Goal: Task Accomplishment & Management: Use online tool/utility

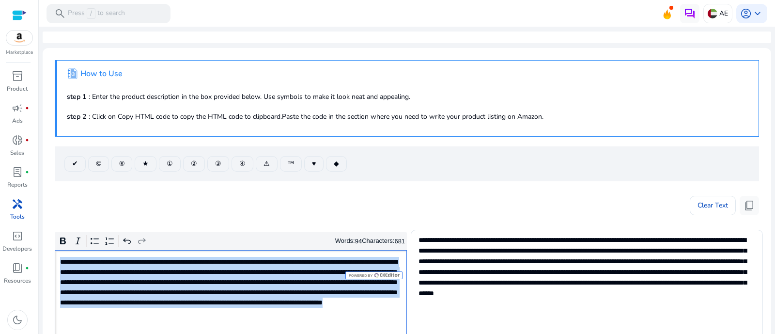
scroll to position [121, 0]
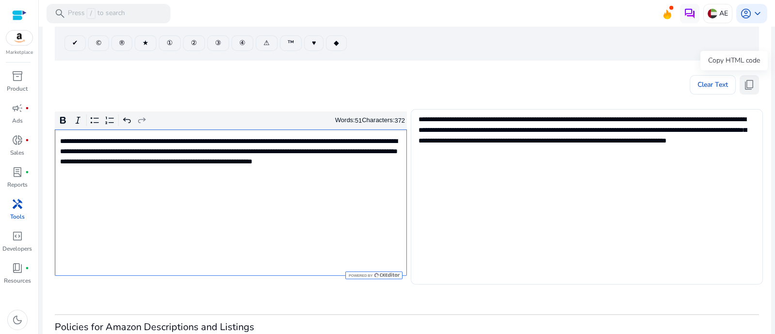
click at [740, 84] on button "content_copy" at bounding box center [749, 84] width 19 height 19
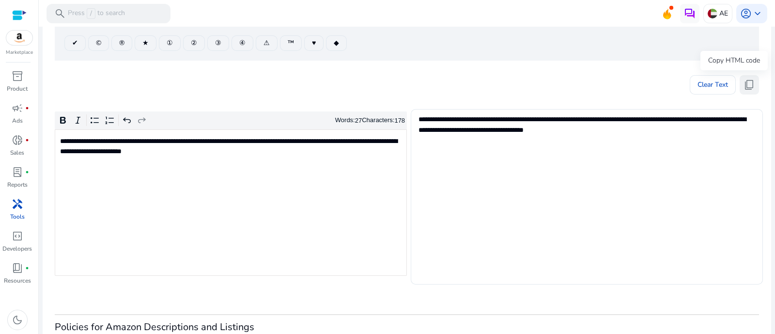
click at [744, 82] on span "content_copy" at bounding box center [750, 85] width 12 height 12
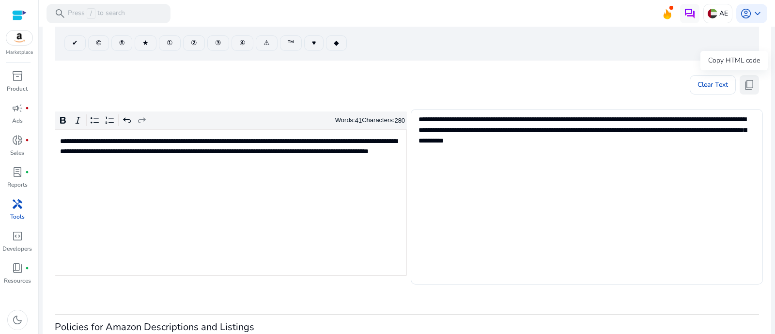
click at [745, 81] on span "content_copy" at bounding box center [750, 85] width 12 height 12
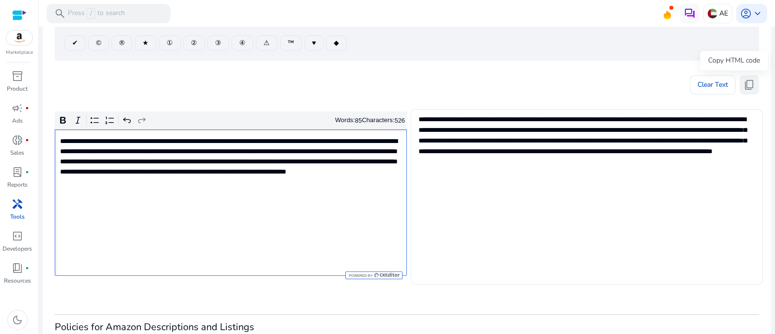
click at [750, 81] on span "content_copy" at bounding box center [750, 85] width 12 height 12
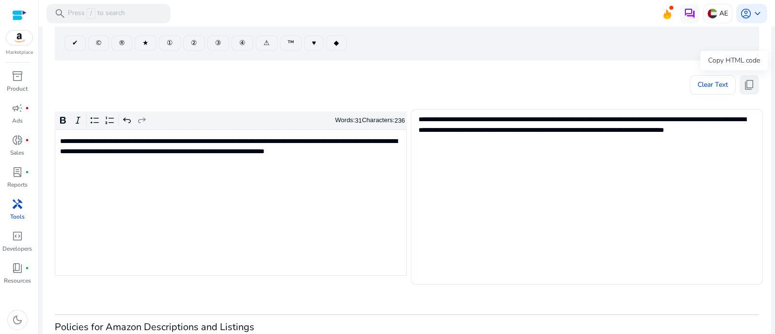
click at [746, 83] on span "content_copy" at bounding box center [750, 85] width 12 height 12
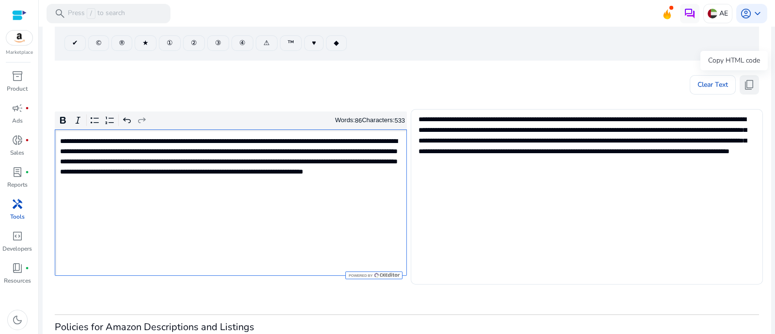
click at [750, 79] on span "content_copy" at bounding box center [750, 85] width 12 height 12
click at [279, 212] on div "**********" at bounding box center [231, 202] width 352 height 146
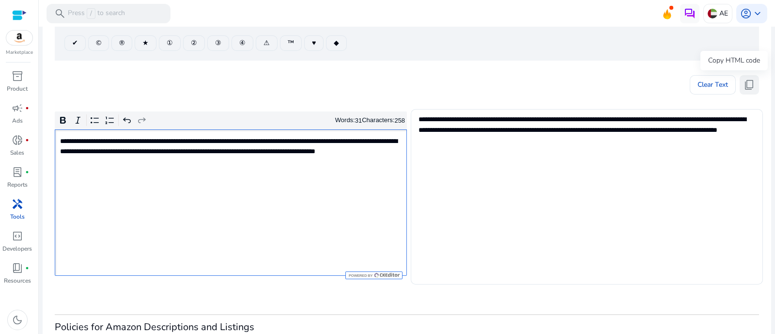
click at [745, 86] on span "content_copy" at bounding box center [750, 85] width 12 height 12
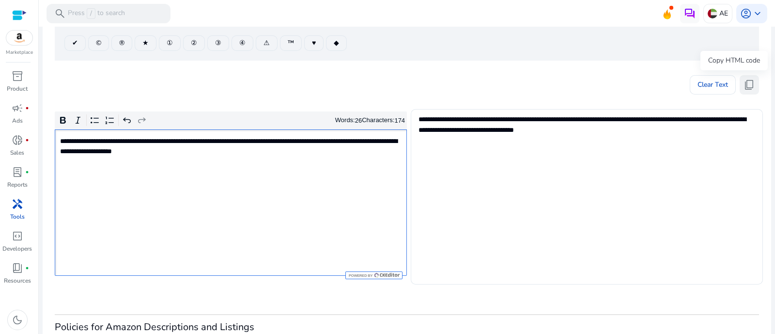
click at [750, 89] on span "content_copy" at bounding box center [750, 85] width 12 height 12
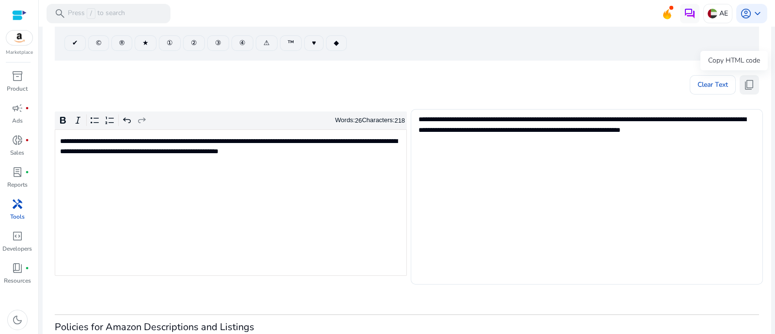
click at [751, 85] on span "content_copy" at bounding box center [750, 85] width 12 height 12
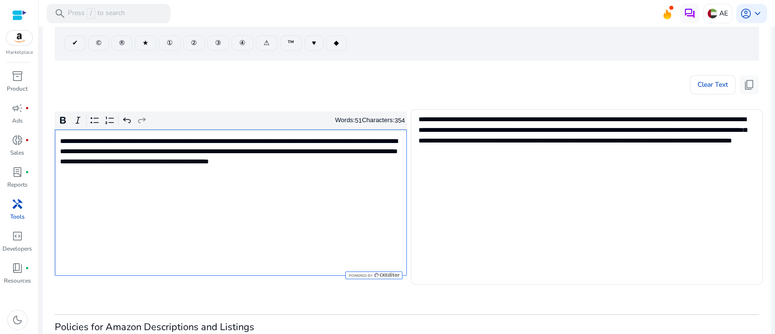
type textarea "**********"
click at [745, 79] on span "content_copy" at bounding box center [750, 85] width 12 height 12
